Goal: Find specific page/section: Find specific page/section

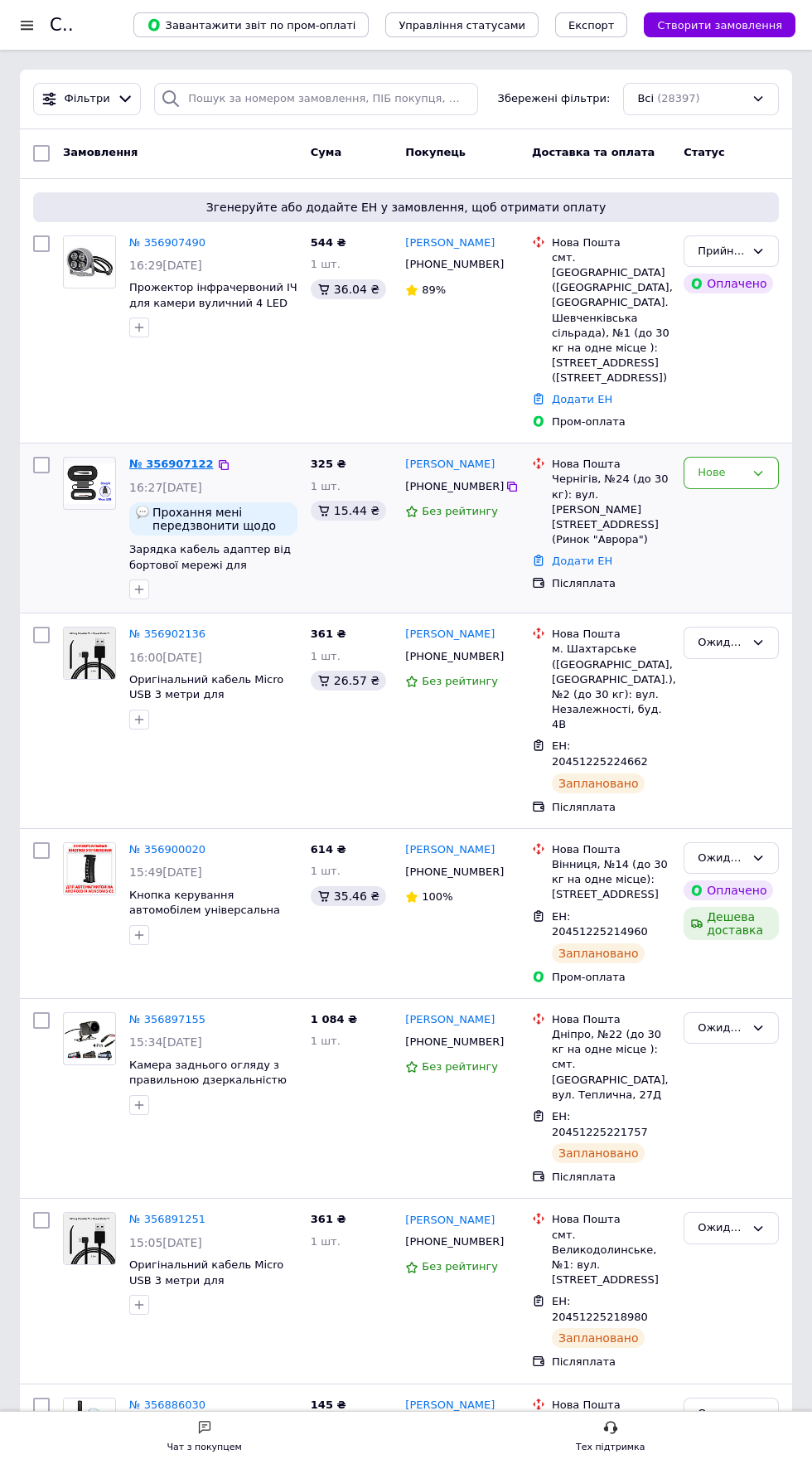
click at [179, 458] on link "№ 356907122" at bounding box center [171, 464] width 85 height 12
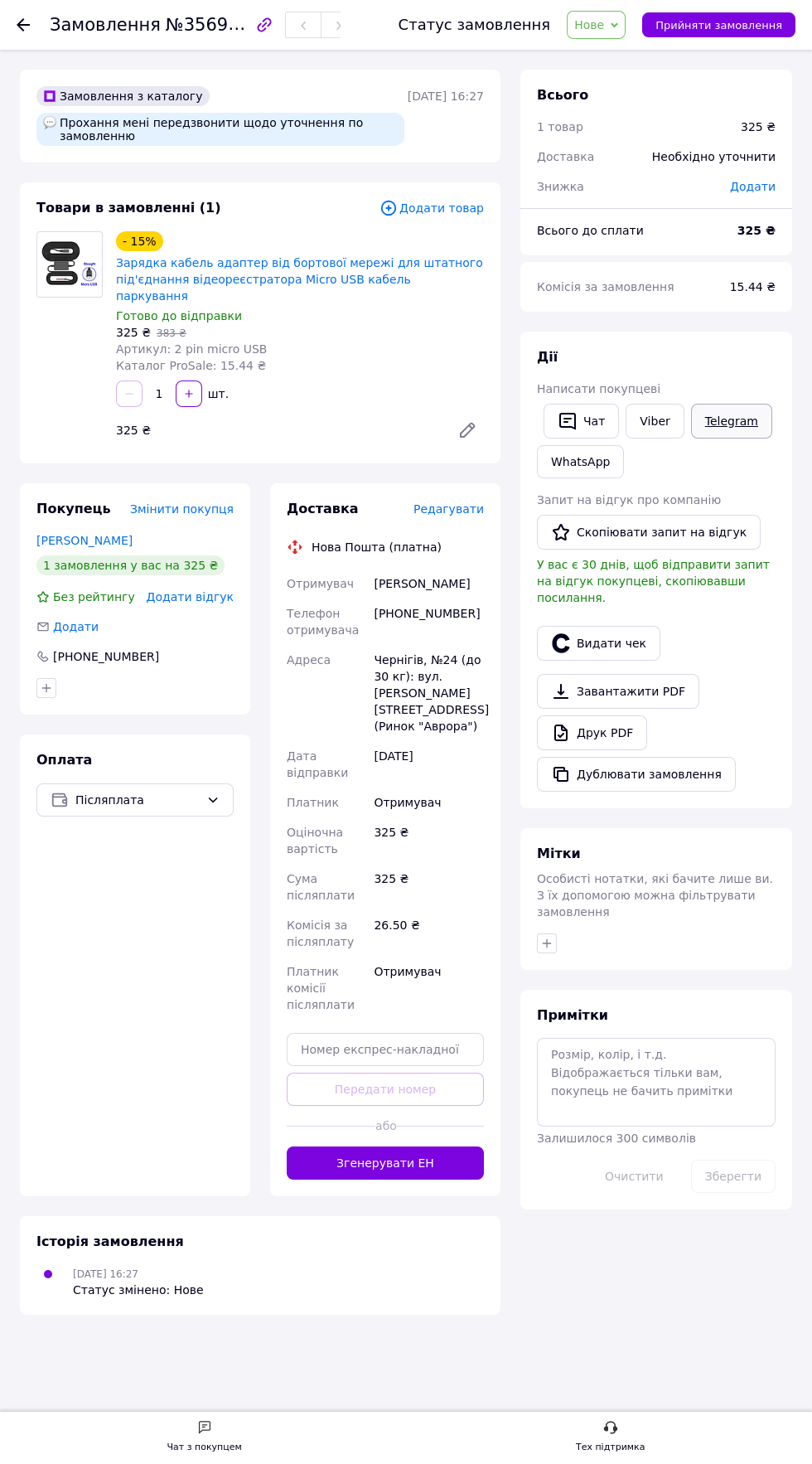
click at [721, 429] on link "Telegram" at bounding box center [731, 420] width 81 height 35
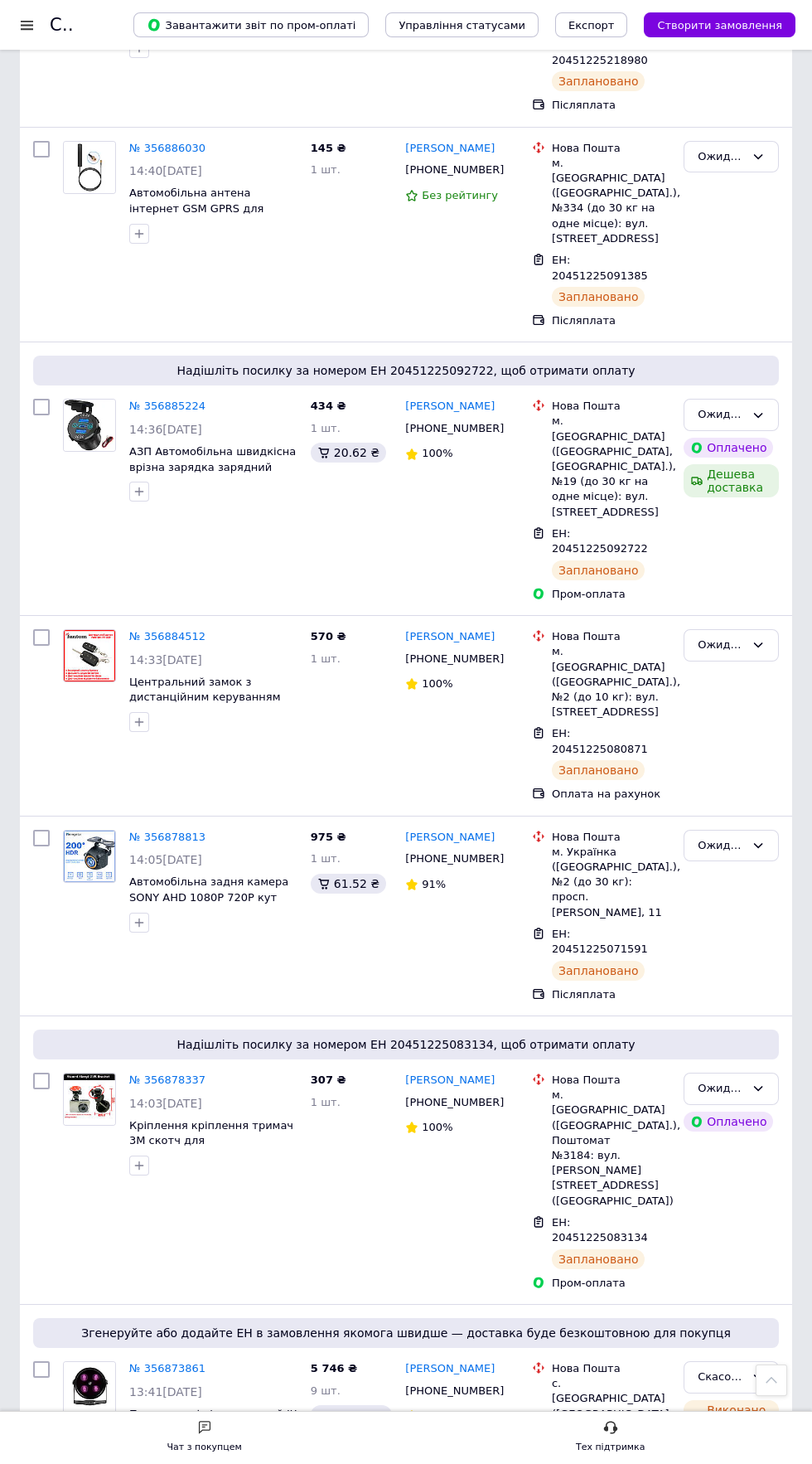
scroll to position [1299, 0]
click at [156, 844] on link "№ 356878813" at bounding box center [167, 837] width 76 height 12
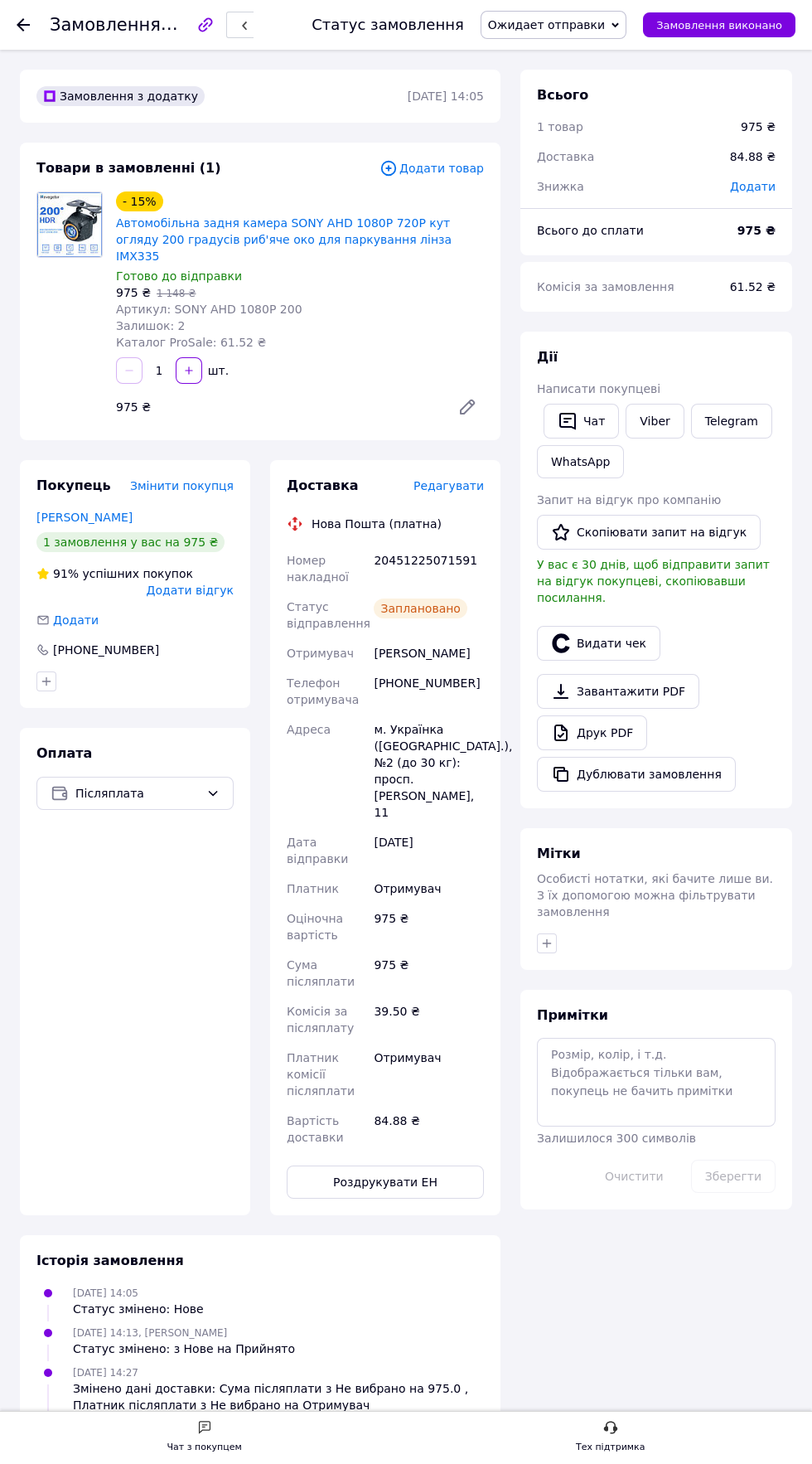
scroll to position [91, 0]
click at [733, 423] on link "Telegram" at bounding box center [731, 420] width 81 height 35
